Goal: Information Seeking & Learning: Learn about a topic

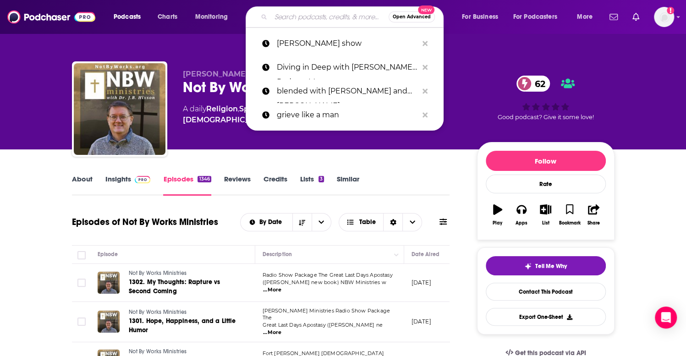
click at [315, 14] on input "Search podcasts, credits, & more..." at bounding box center [330, 17] width 118 height 15
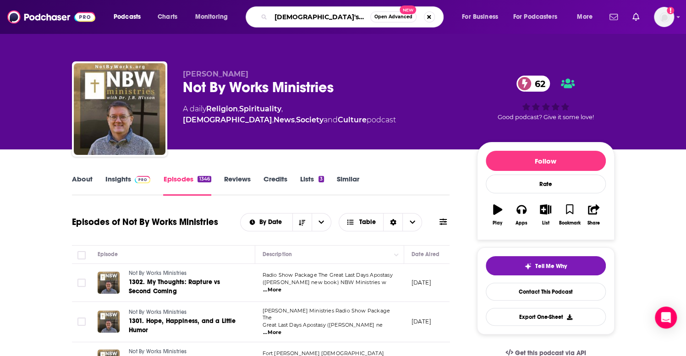
type input "[DEMOGRAPHIC_DATA]'s Vibes"
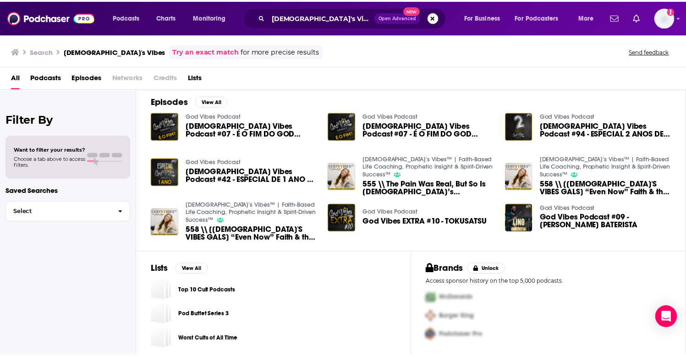
scroll to position [133, 0]
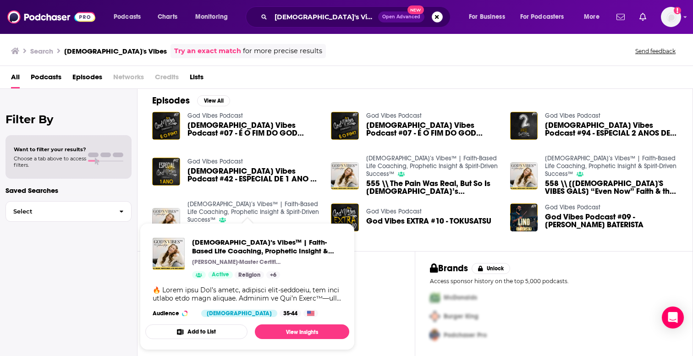
click at [200, 206] on link "[DEMOGRAPHIC_DATA]’s Vibes™ | Faith-Based Life Coaching, Prophetic Insight & Sp…" at bounding box center [254, 211] width 132 height 23
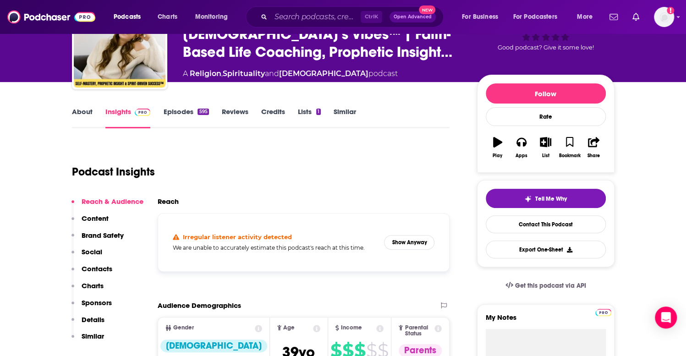
scroll to position [138, 0]
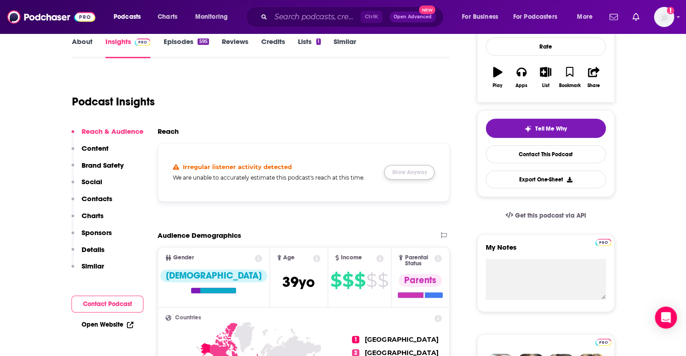
click at [407, 169] on button "Show Anyway" at bounding box center [409, 172] width 50 height 15
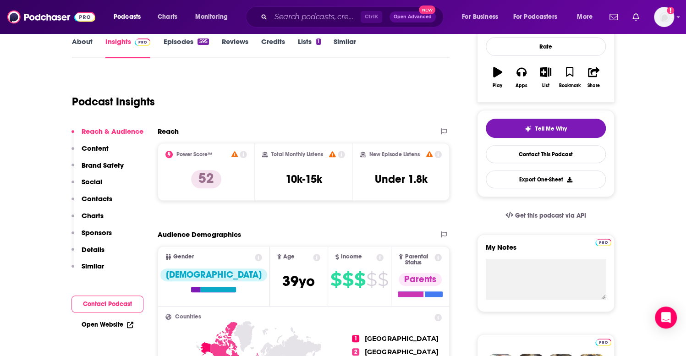
click at [188, 44] on link "Episodes 595" at bounding box center [185, 47] width 45 height 21
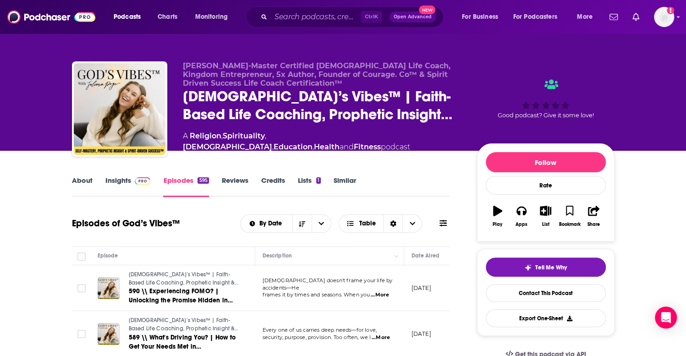
click at [119, 180] on link "Insights" at bounding box center [127, 186] width 45 height 21
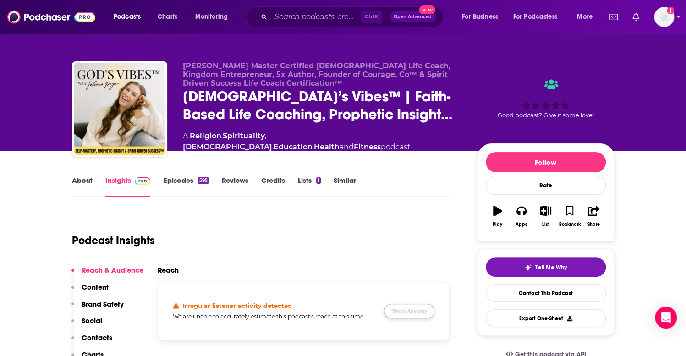
click at [432, 315] on button "Show Anyway" at bounding box center [409, 311] width 50 height 15
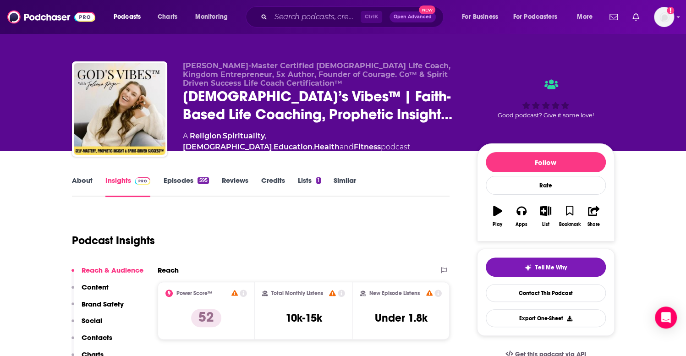
click at [185, 181] on link "Episodes 595" at bounding box center [185, 186] width 45 height 21
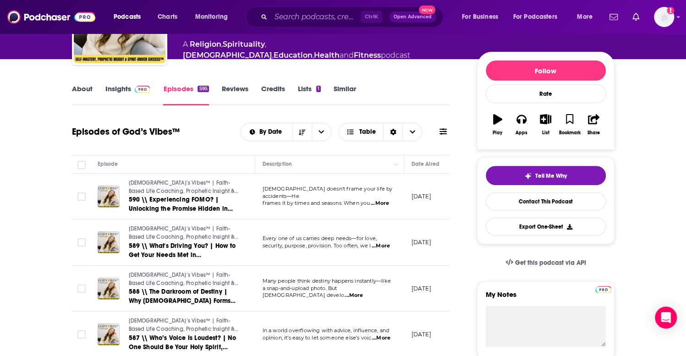
scroll to position [183, 0]
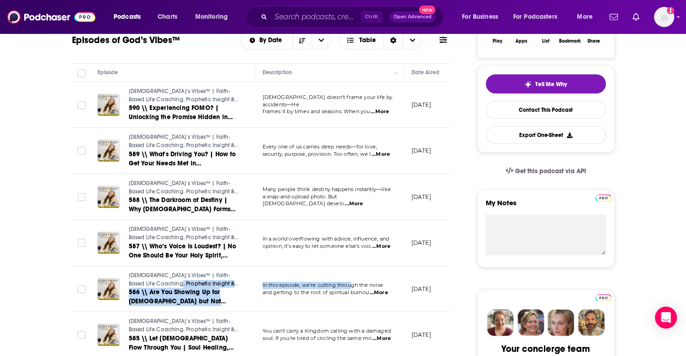
drag, startPoint x: 351, startPoint y: 283, endPoint x: 190, endPoint y: 280, distance: 161.4
click at [190, 280] on tr "[DEMOGRAPHIC_DATA]’s Vibes™ | Faith-Based Life Coaching, Prophetic Insight & Sp…" at bounding box center [391, 289] width 638 height 46
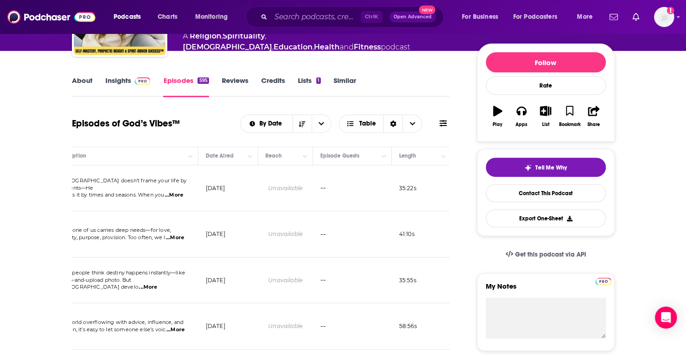
scroll to position [0, 0]
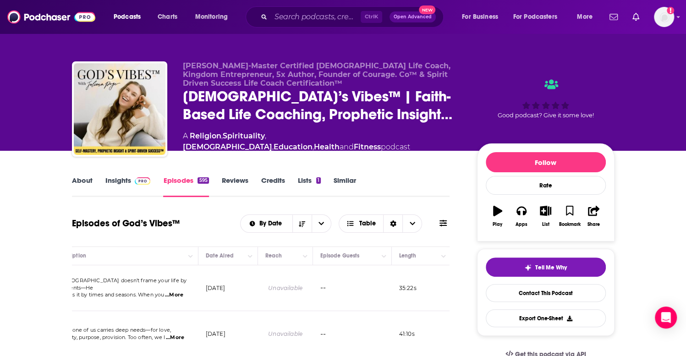
click at [117, 178] on link "Insights" at bounding box center [127, 186] width 45 height 21
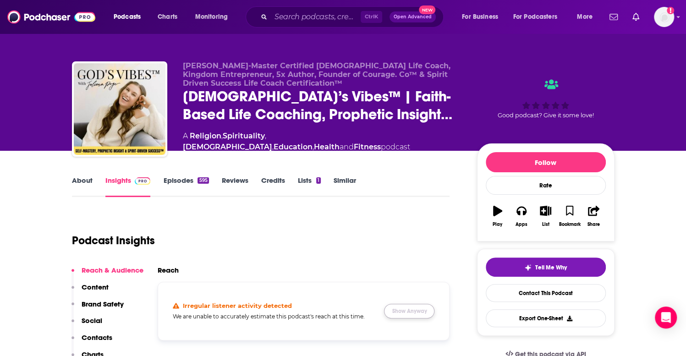
click at [413, 307] on button "Show Anyway" at bounding box center [409, 311] width 50 height 15
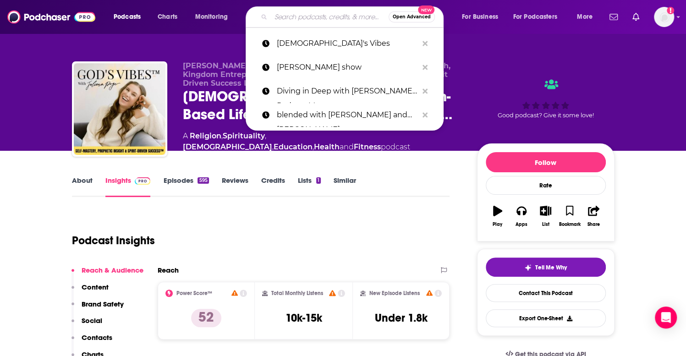
click at [298, 16] on input "Search podcasts, credits, & more..." at bounding box center [330, 17] width 118 height 15
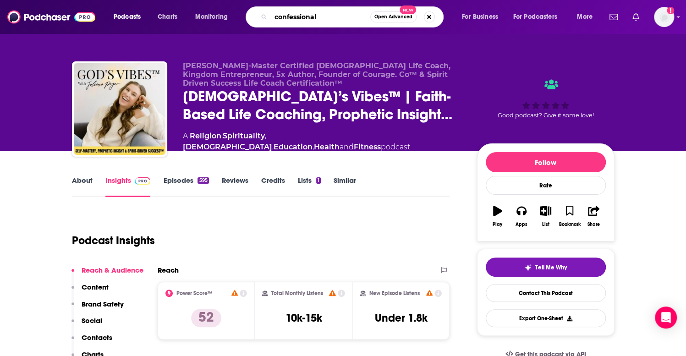
type input "confessionals"
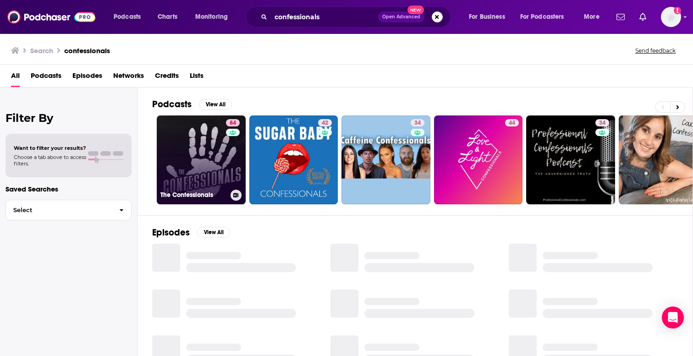
click at [203, 166] on link "84 The Confessionals" at bounding box center [201, 160] width 89 height 89
